Goal: Information Seeking & Learning: Find specific fact

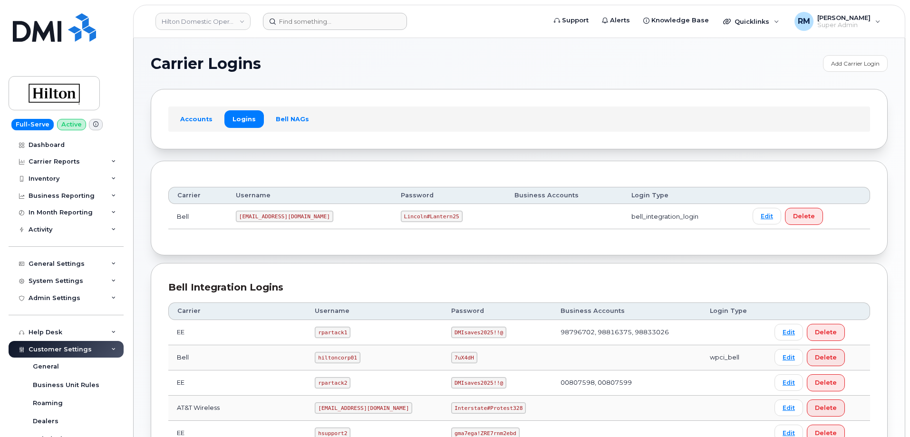
scroll to position [190, 0]
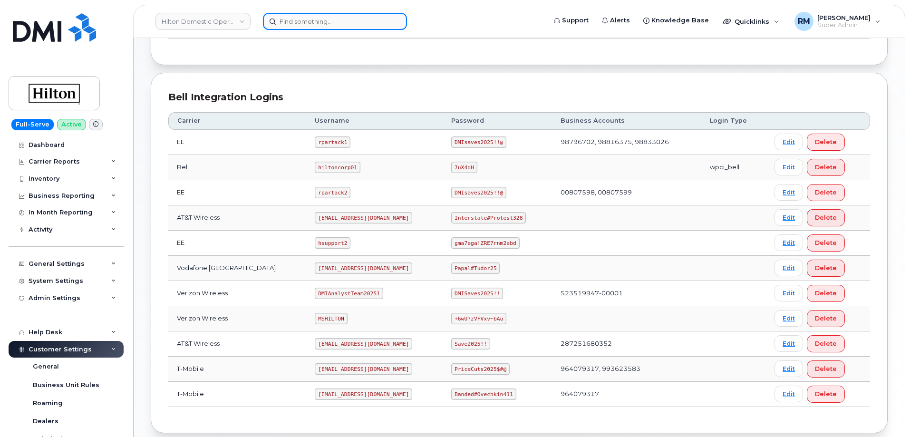
click at [301, 21] on input at bounding box center [335, 21] width 144 height 17
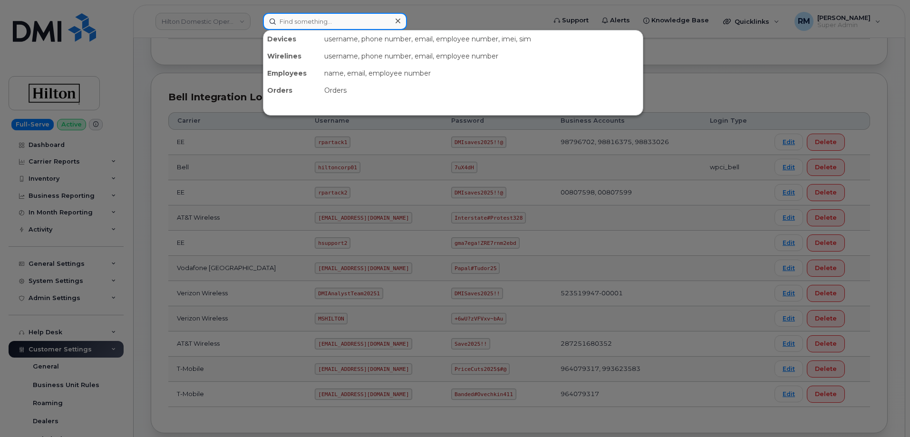
paste input "5714226314"
type input "5714226314"
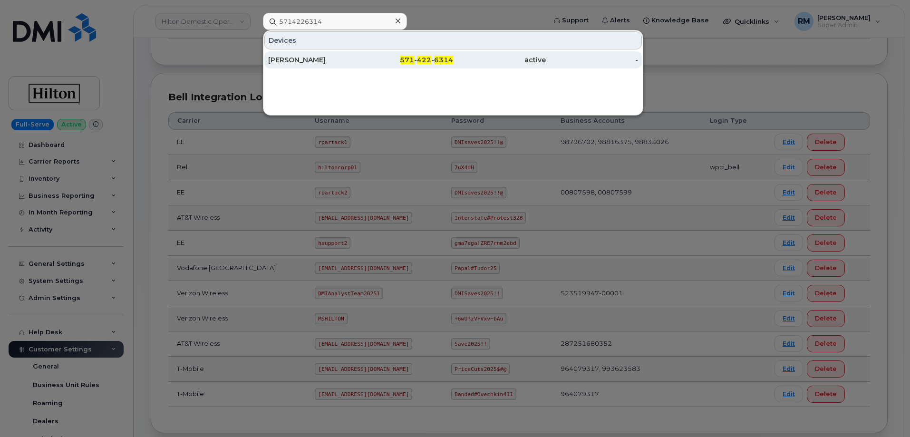
click at [309, 64] on div "[PERSON_NAME]" at bounding box center [314, 60] width 93 height 10
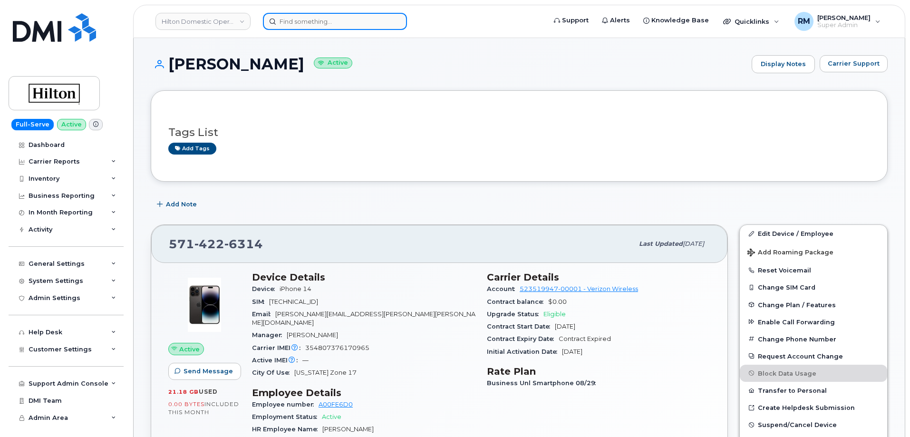
click at [287, 25] on input at bounding box center [335, 21] width 144 height 17
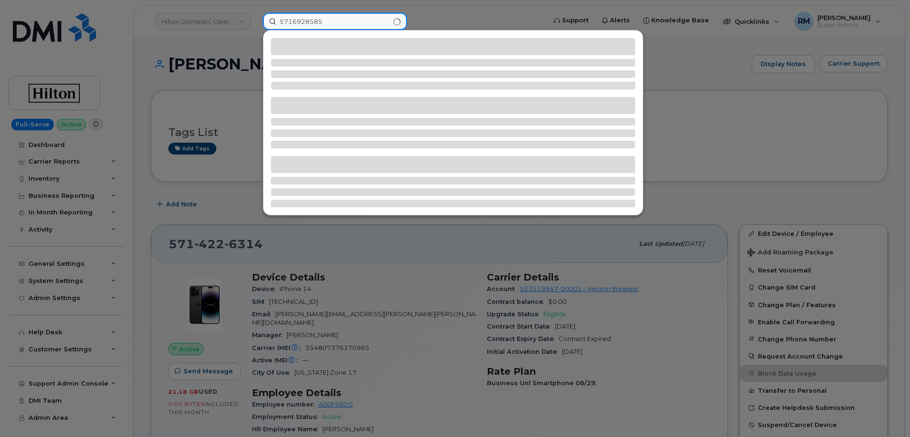
type input "5716928585"
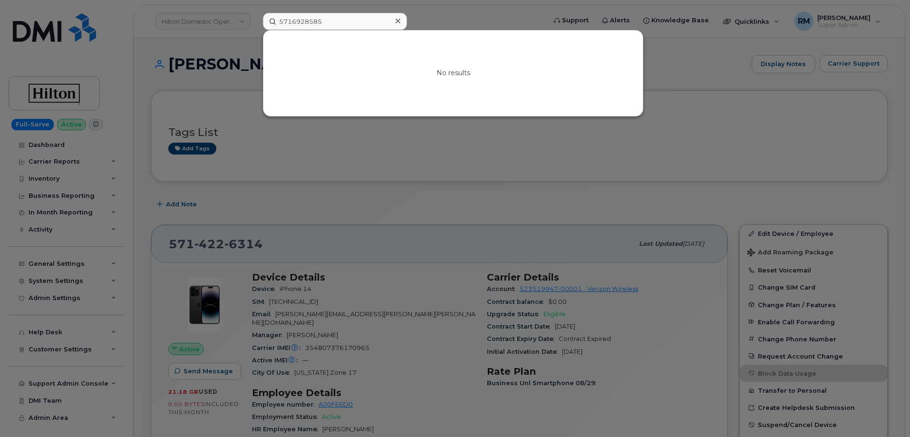
click at [410, 216] on div at bounding box center [455, 218] width 910 height 437
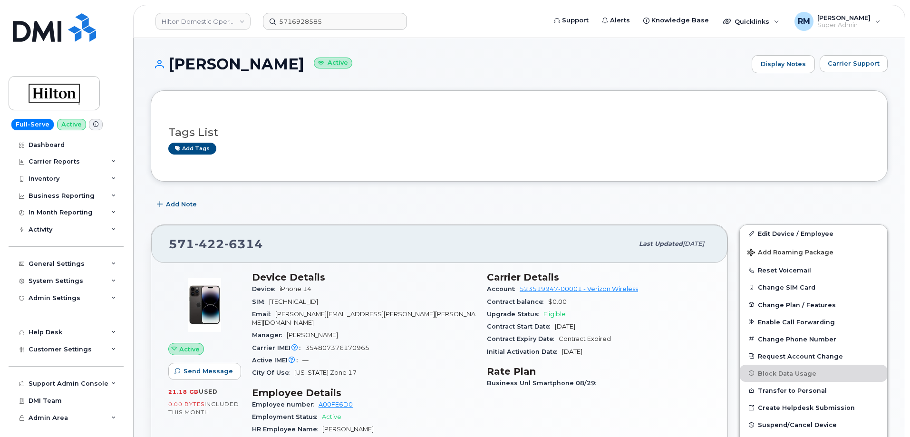
click at [332, 344] on span "354807376170965" at bounding box center [337, 347] width 64 height 7
copy span "354807376170965"
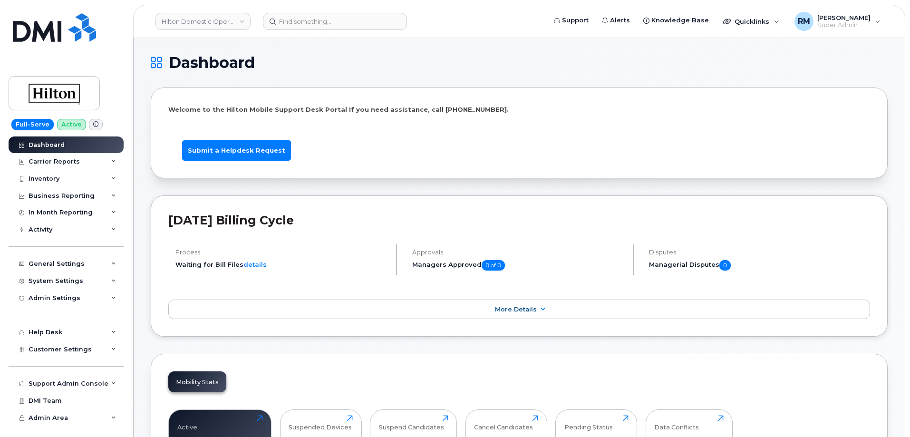
click at [320, 12] on header "Hilton Domestic Operating Company Inc Support Alerts Knowledge Base Quicklinks …" at bounding box center [519, 21] width 772 height 33
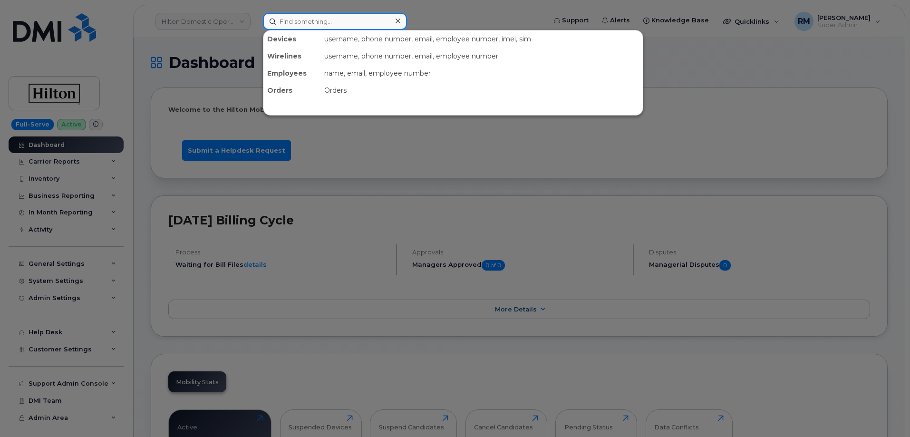
click at [316, 24] on input at bounding box center [335, 21] width 144 height 17
paste input "351888973416475"
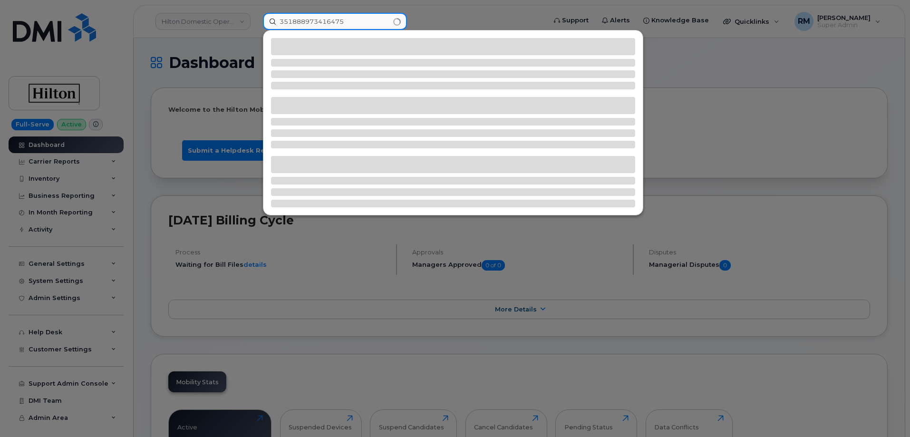
type input "351888973416475"
